Goal: Task Accomplishment & Management: Manage account settings

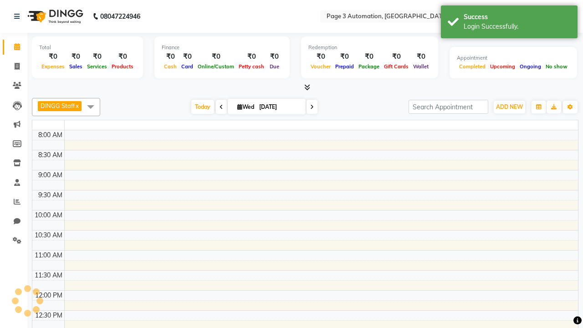
select select "en"
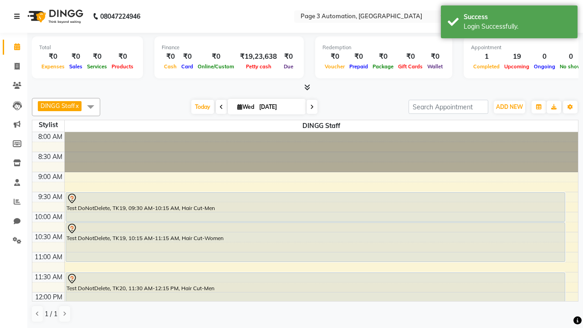
click at [19, 16] on icon at bounding box center [16, 16] width 5 height 6
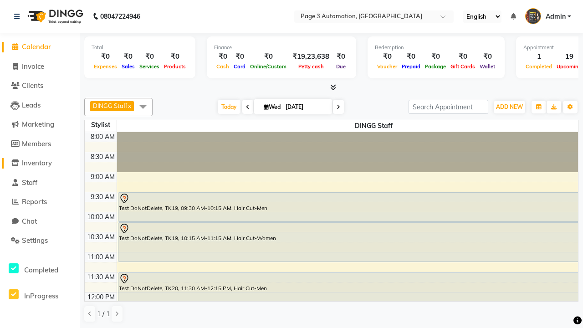
click at [40, 163] on span "Inventory" at bounding box center [37, 162] width 30 height 9
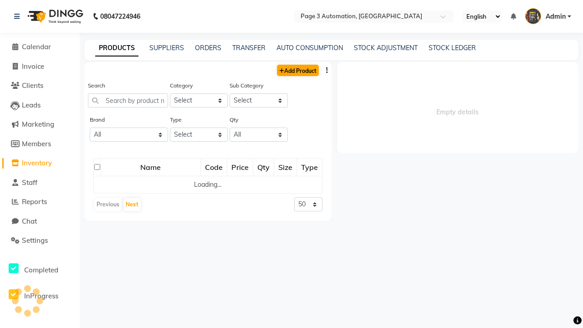
click at [297, 70] on link "Add Product" at bounding box center [298, 70] width 42 height 11
select select "true"
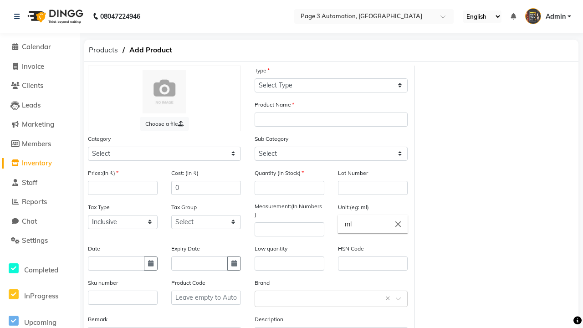
select select "C"
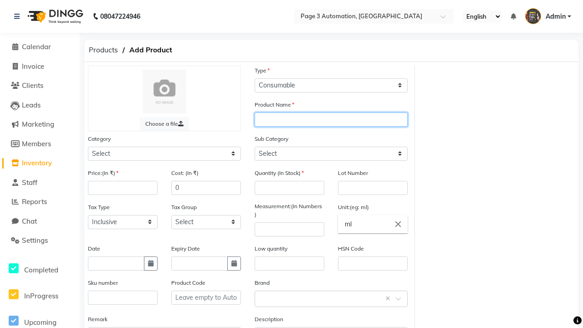
type input "Automation Product eLbPq"
select select "41401000"
type input "Automation Product eLbPq"
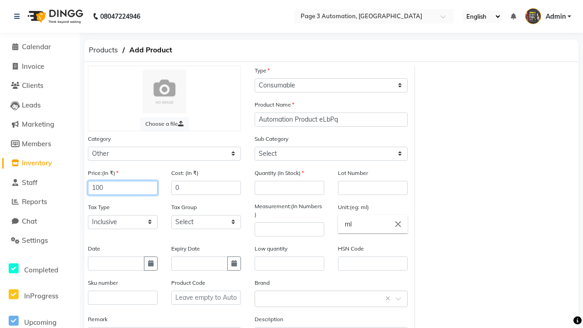
type input "100"
type input "150"
type input "100"
type input "1000"
select select "41401002"
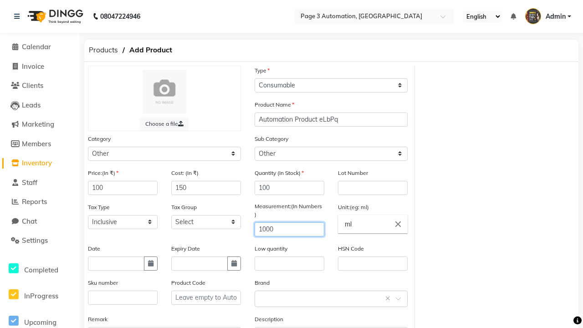
type input "1000"
type textarea "This Product is Created by Automation"
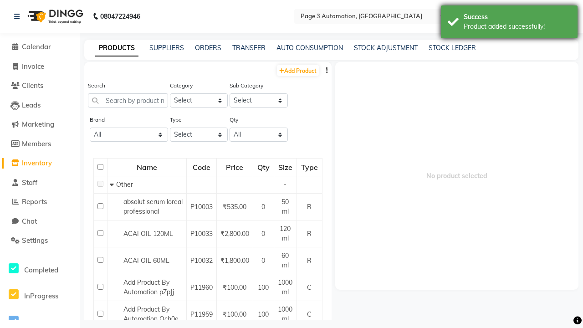
click at [509, 23] on div "Product added successfully!" at bounding box center [517, 27] width 107 height 10
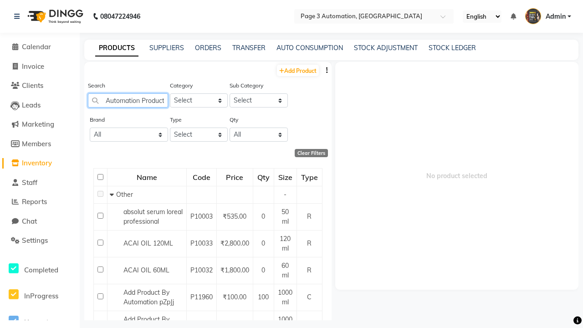
scroll to position [0, 21]
type input "Automation Product eLbPq"
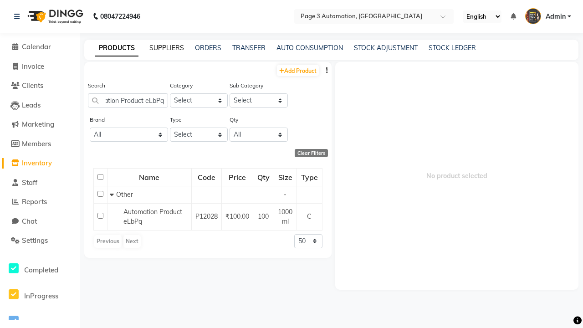
click at [167, 48] on link "SUPPLIERS" at bounding box center [166, 48] width 35 height 8
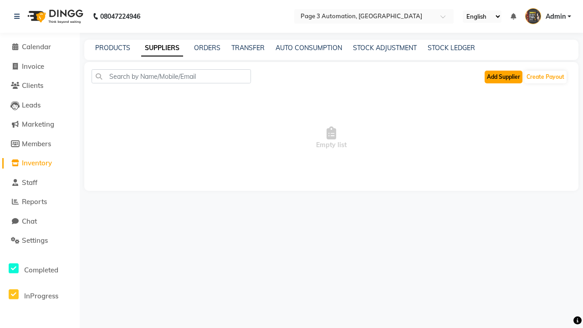
click at [503, 77] on button "Add Supplier" at bounding box center [504, 77] width 38 height 13
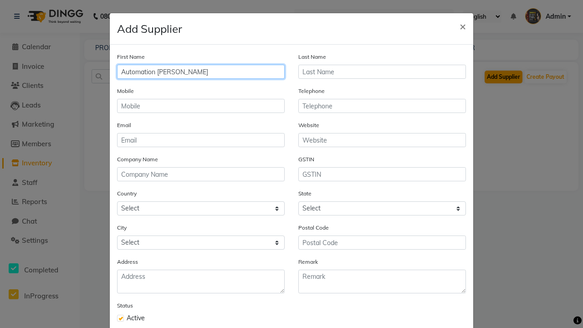
type input "Automation [PERSON_NAME]"
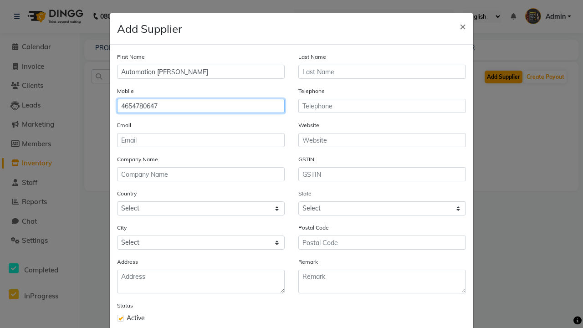
type input "4654780647"
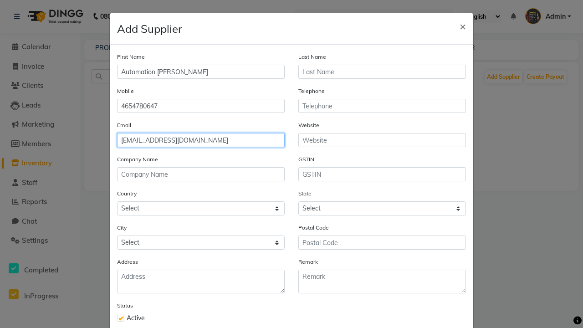
type input "[EMAIL_ADDRESS][DOMAIN_NAME]"
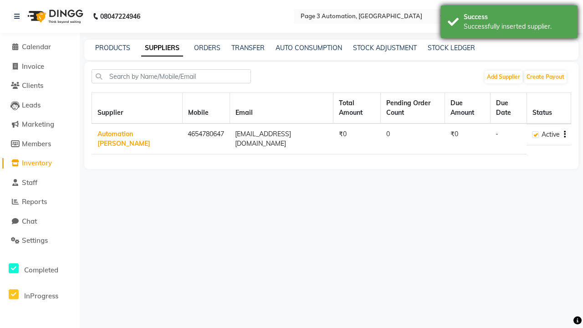
click at [509, 23] on div "Successfully inserted supplier." at bounding box center [517, 27] width 107 height 10
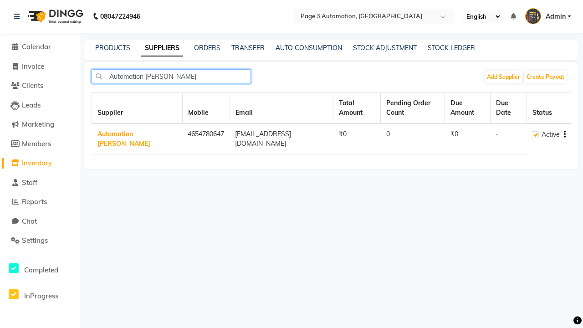
type input "Automation [PERSON_NAME]"
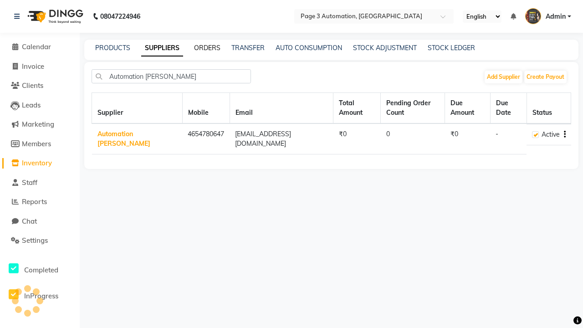
click at [207, 48] on link "ORDERS" at bounding box center [207, 48] width 26 height 8
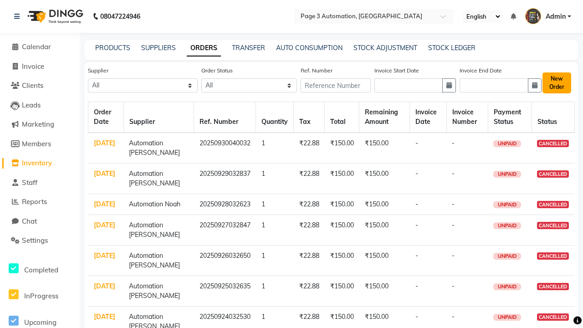
click at [556, 82] on button "New Order" at bounding box center [556, 82] width 29 height 21
select select "true"
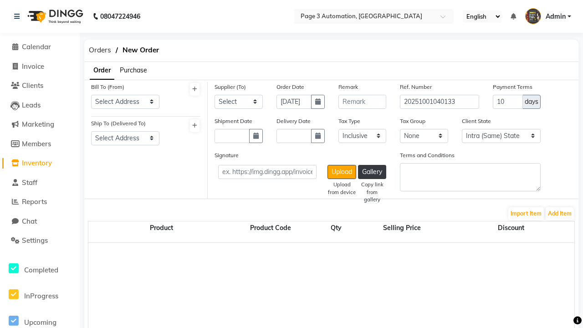
select select "3529"
select select "1325"
select select "1326"
select select "6039"
click at [560, 213] on button "Add Item" at bounding box center [560, 213] width 28 height 13
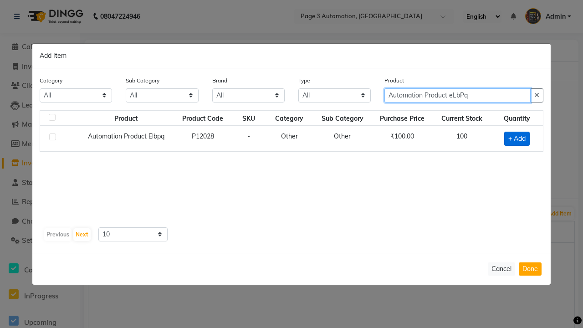
type input "Automation Product eLbPq"
click at [517, 138] on span "+ Add" at bounding box center [517, 139] width 26 height 14
checkbox input "true"
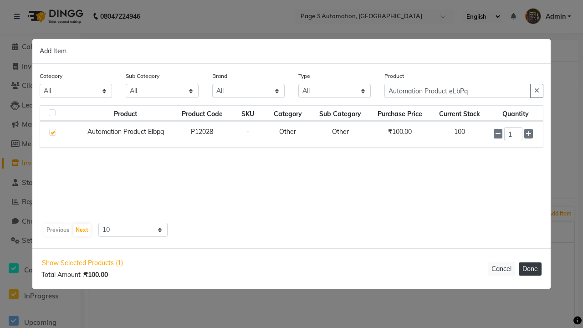
click at [530, 269] on button "Done" at bounding box center [530, 268] width 23 height 13
select select "3529"
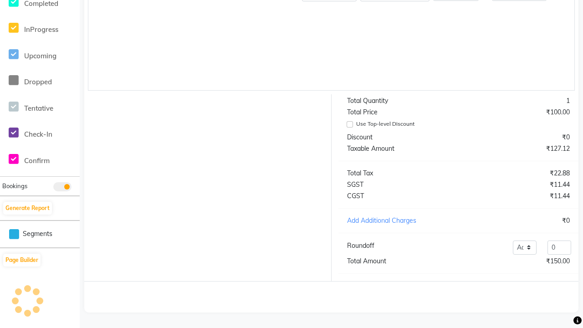
scroll to position [244, 0]
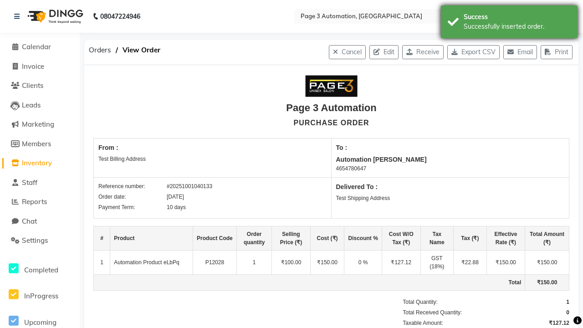
click at [509, 23] on div "Successfully inserted order." at bounding box center [517, 27] width 107 height 10
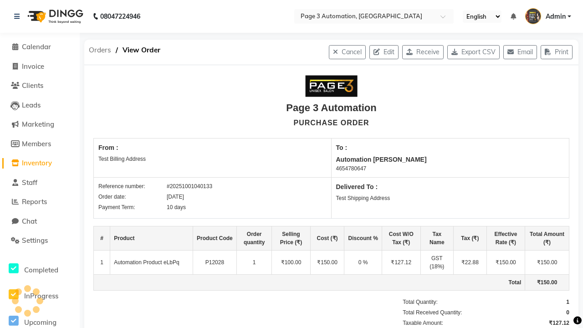
click at [100, 50] on span "Orders" at bounding box center [99, 50] width 31 height 16
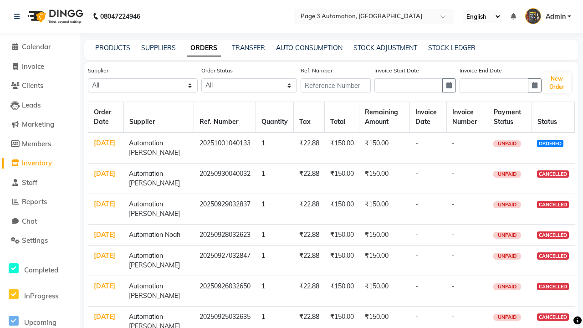
select select "6039"
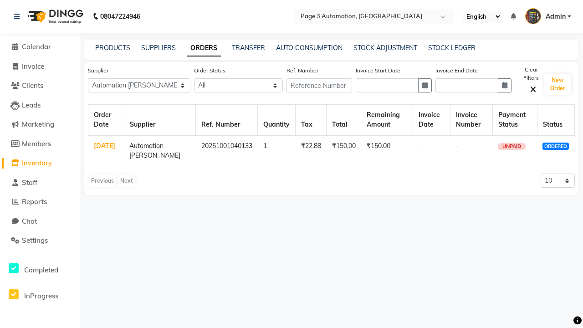
click at [204, 48] on link "ORDERS" at bounding box center [204, 48] width 34 height 16
click at [104, 146] on link "[DATE]" at bounding box center [104, 146] width 21 height 8
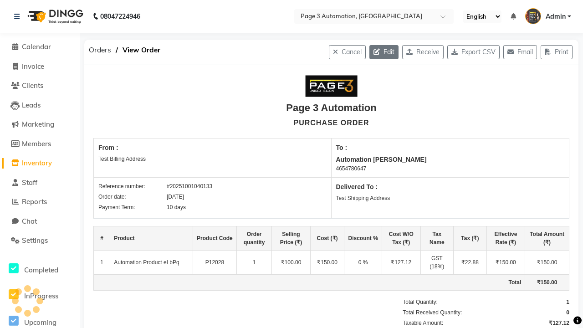
click at [373, 52] on icon "button" at bounding box center [378, 52] width 10 height 6
select select "1325"
select select "1326"
select select "6039"
select select "true"
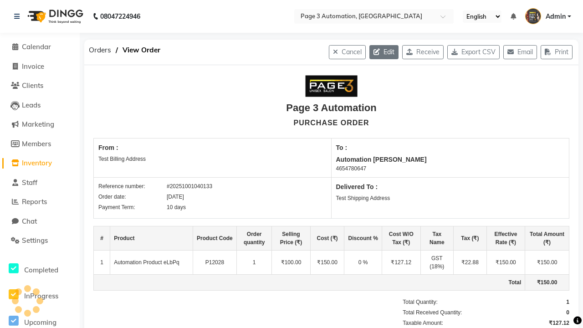
select select "3529"
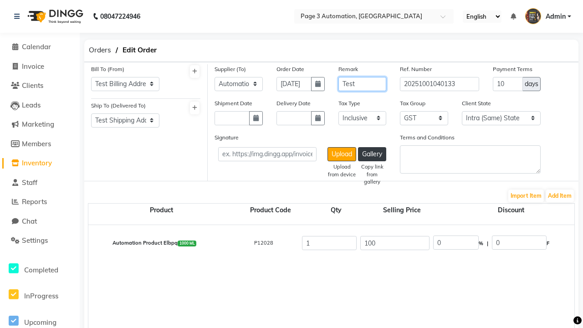
type input "Test"
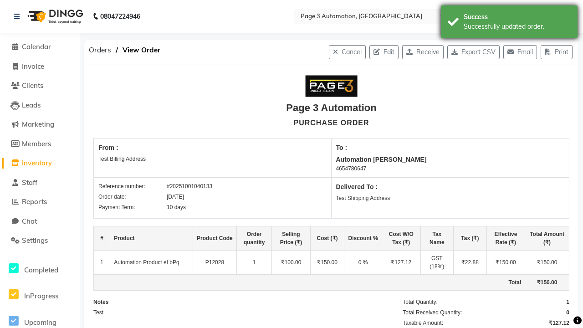
click at [509, 23] on div "Successfully updated order." at bounding box center [517, 27] width 107 height 10
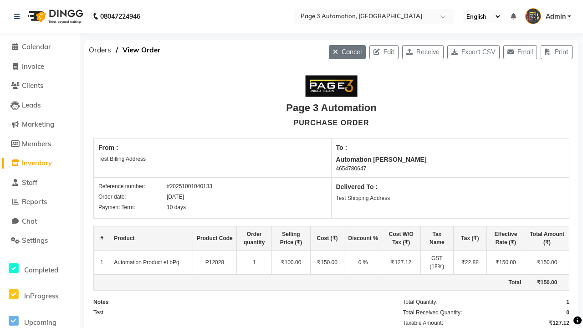
click at [337, 52] on button "Cancel" at bounding box center [347, 52] width 37 height 14
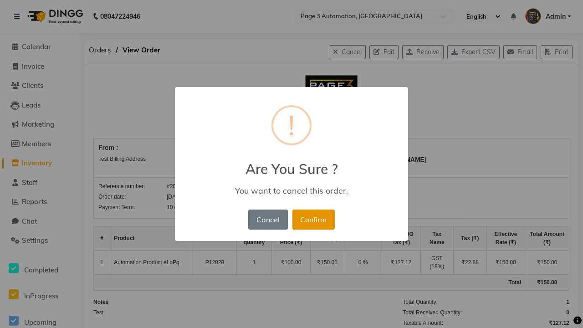
click at [307, 209] on button "Confirm" at bounding box center [313, 219] width 42 height 20
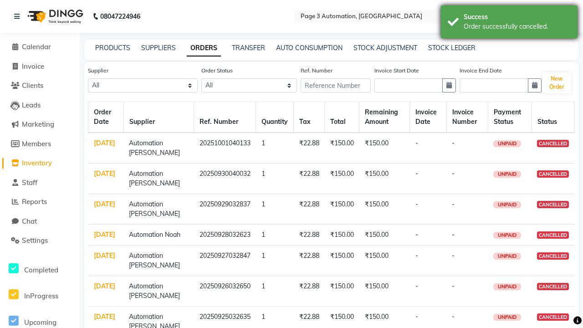
click at [509, 23] on div "Order successfully cancelled." at bounding box center [517, 27] width 107 height 10
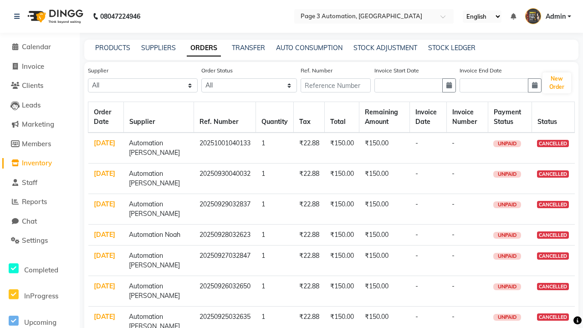
select select "6039"
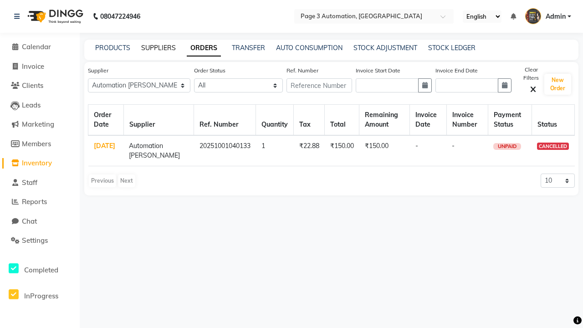
click at [158, 48] on link "SUPPLIERS" at bounding box center [158, 48] width 35 height 8
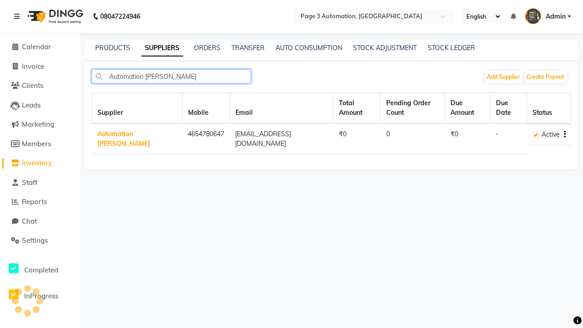
type input "Automation [PERSON_NAME]"
click at [564, 134] on icon "button" at bounding box center [565, 134] width 2 height 0
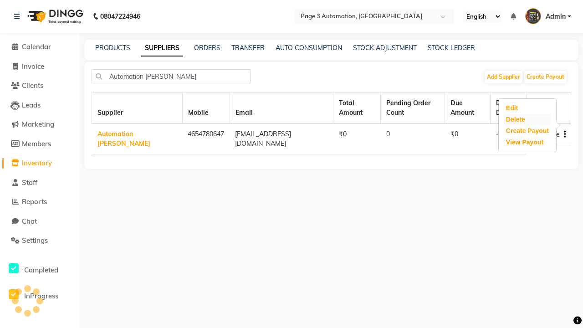
click at [527, 119] on div "Delete" at bounding box center [527, 119] width 46 height 11
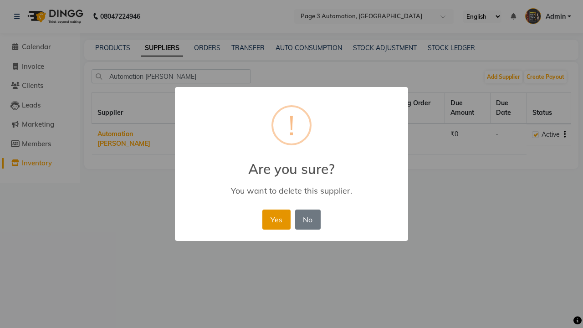
click at [276, 219] on button "Yes" at bounding box center [276, 219] width 28 height 20
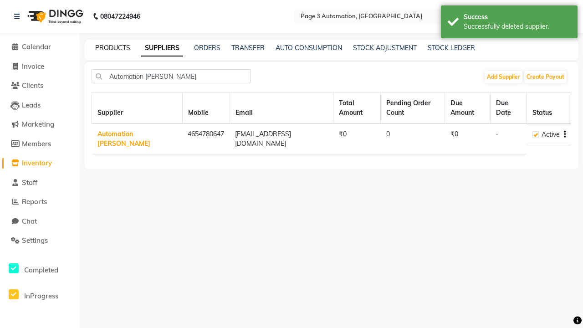
click at [509, 23] on div "Successfully deleted supplier." at bounding box center [517, 27] width 107 height 10
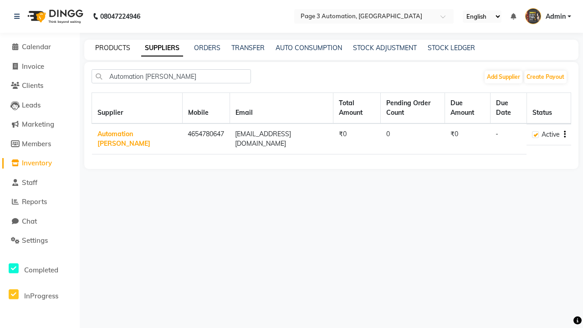
click at [112, 48] on link "PRODUCTS" at bounding box center [112, 48] width 35 height 8
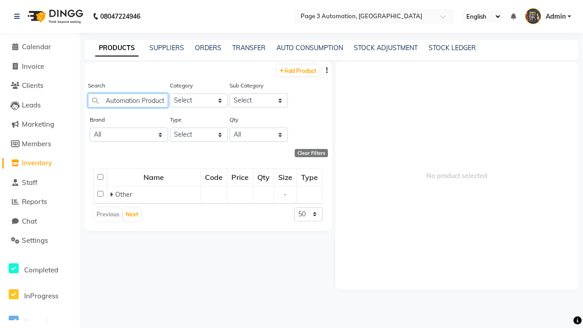
scroll to position [0, 21]
type input "Automation Product eLbPq"
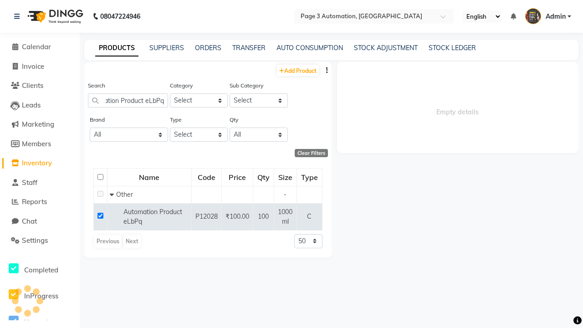
scroll to position [0, 0]
select select
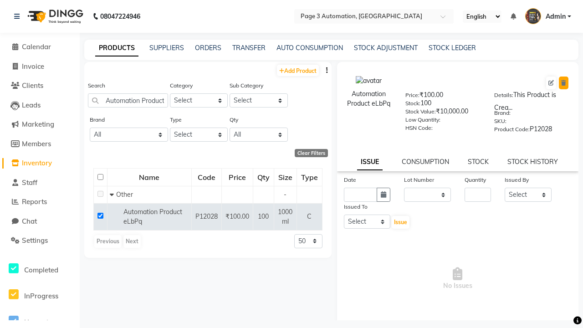
click at [563, 83] on icon at bounding box center [563, 82] width 5 height 5
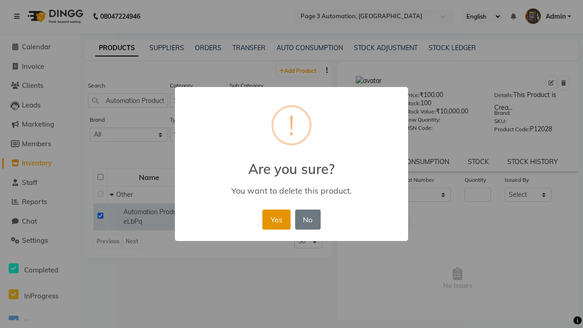
click at [276, 219] on button "Yes" at bounding box center [276, 219] width 28 height 20
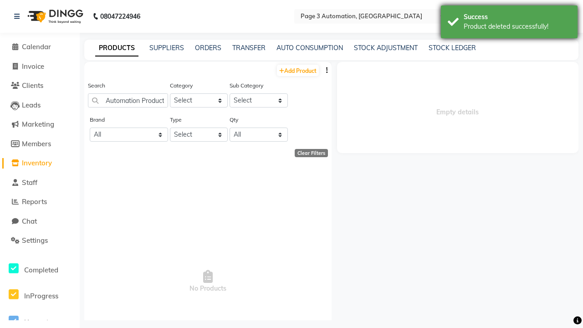
click at [509, 23] on div "Product deleted successfully!" at bounding box center [517, 27] width 107 height 10
click at [548, 16] on span "Admin" at bounding box center [556, 17] width 20 height 10
click at [0, 0] on link "Sign out" at bounding box center [0, 0] width 0 height 0
